Goal: Transaction & Acquisition: Purchase product/service

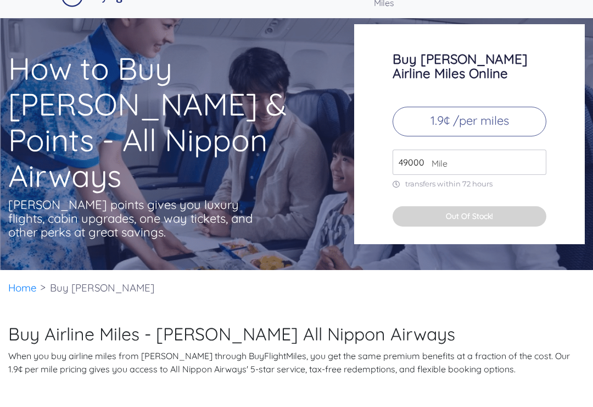
scroll to position [26, 0]
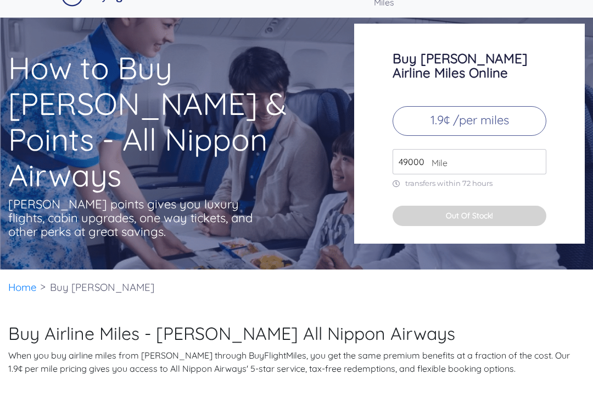
click at [25, 294] on link "Home" at bounding box center [22, 287] width 29 height 13
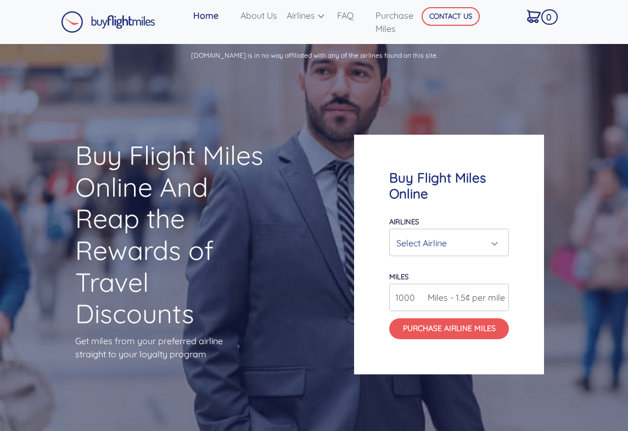
click at [477, 247] on div "Select Airline" at bounding box center [446, 242] width 99 height 21
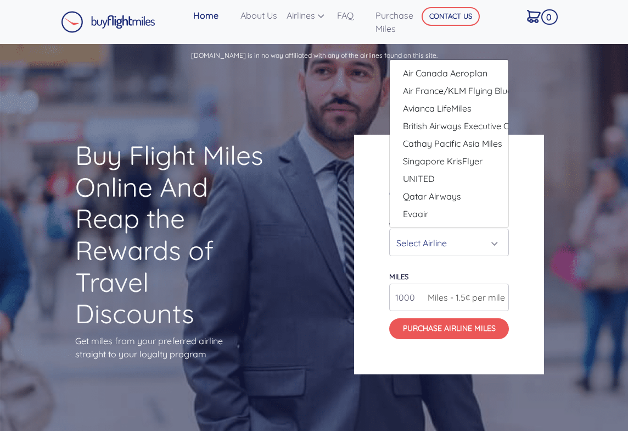
click at [442, 248] on div "Select Airline" at bounding box center [446, 242] width 99 height 21
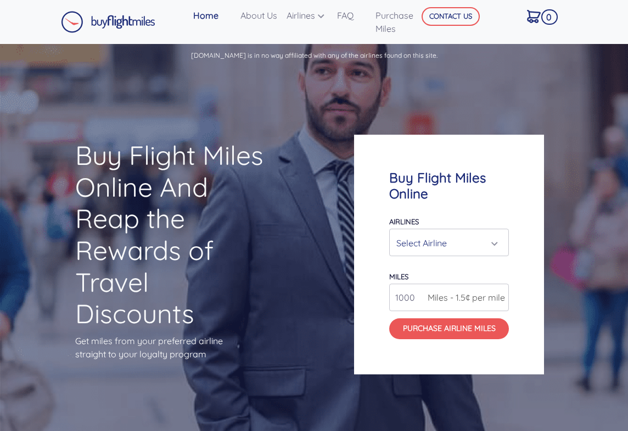
click at [450, 247] on div "Select Airline" at bounding box center [446, 242] width 99 height 21
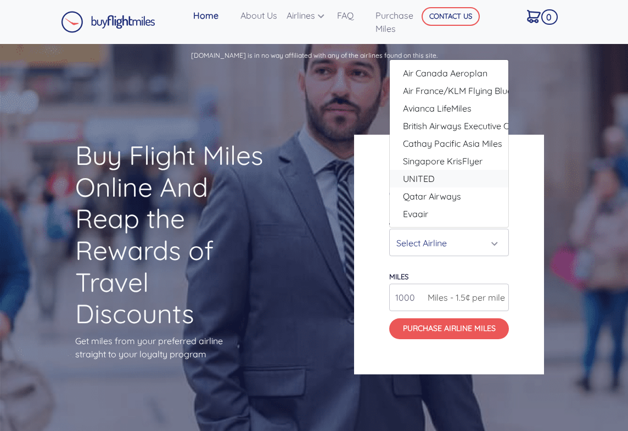
click at [432, 179] on span "UNITED" at bounding box center [419, 178] width 32 height 13
select select "UNITED"
type input "80000"
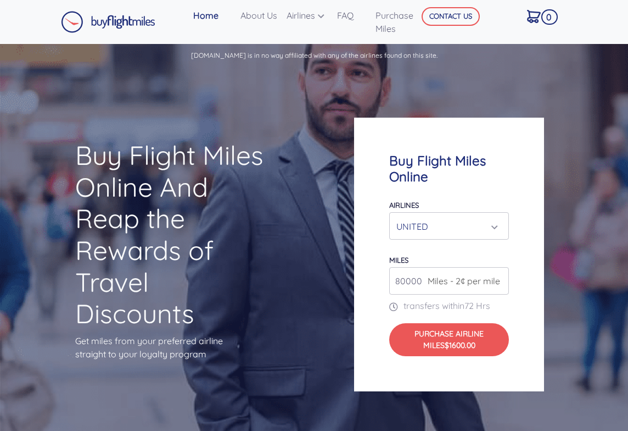
click at [479, 281] on input "80000" at bounding box center [450, 280] width 120 height 27
